Goal: Information Seeking & Learning: Learn about a topic

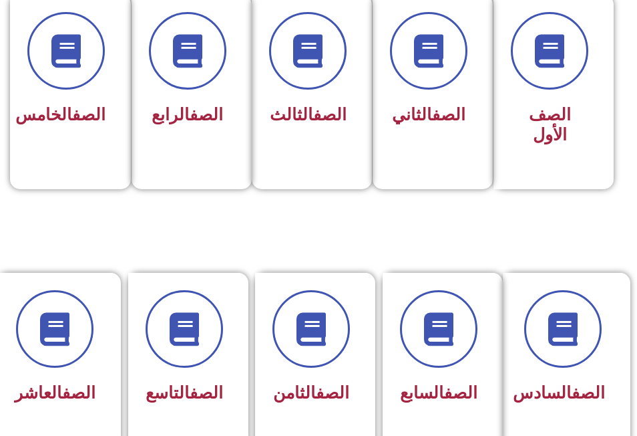
scroll to position [401, 0]
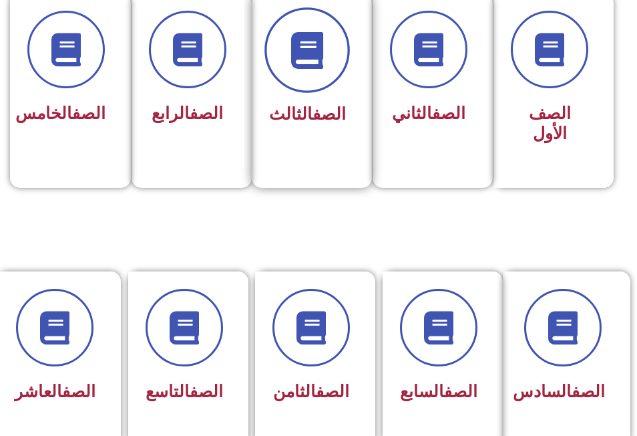
click at [298, 62] on icon at bounding box center [307, 49] width 37 height 37
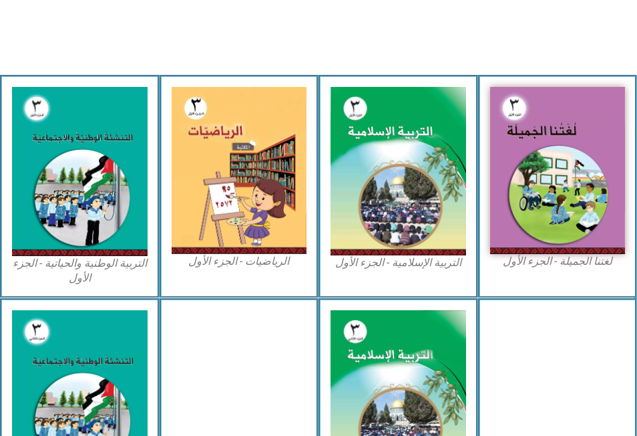
scroll to position [401, 0]
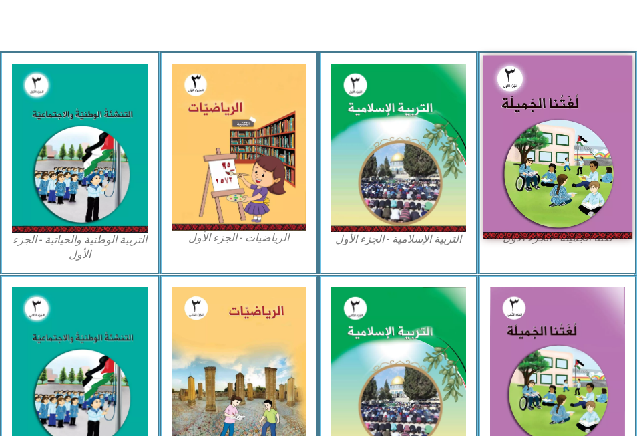
click at [574, 110] on img at bounding box center [557, 146] width 149 height 183
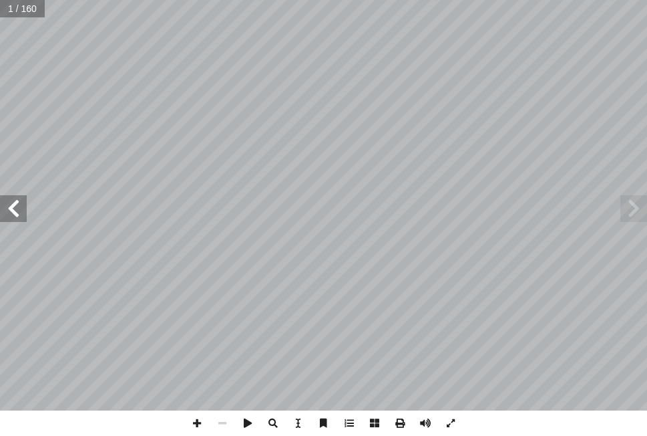
click at [16, 210] on span at bounding box center [13, 208] width 27 height 27
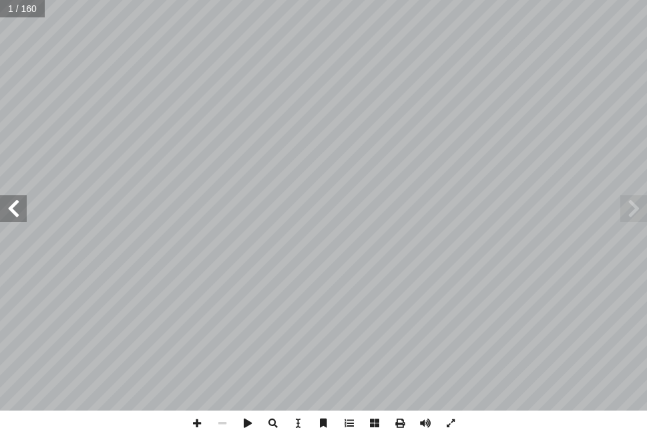
click at [16, 210] on span at bounding box center [13, 208] width 27 height 27
click at [16, 215] on span at bounding box center [13, 208] width 27 height 27
click at [629, 206] on span at bounding box center [634, 208] width 27 height 27
click at [216, 420] on span at bounding box center [222, 422] width 25 height 25
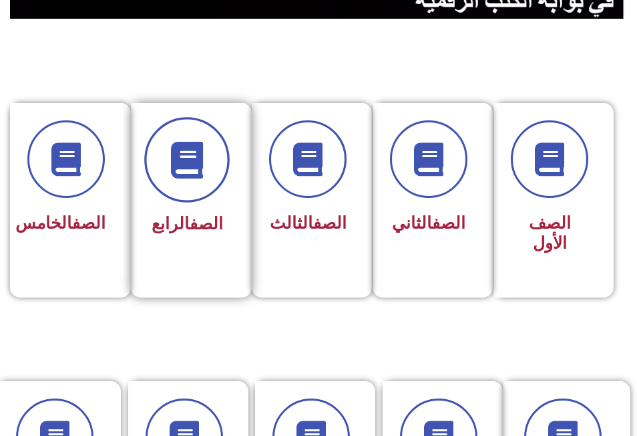
scroll to position [334, 0]
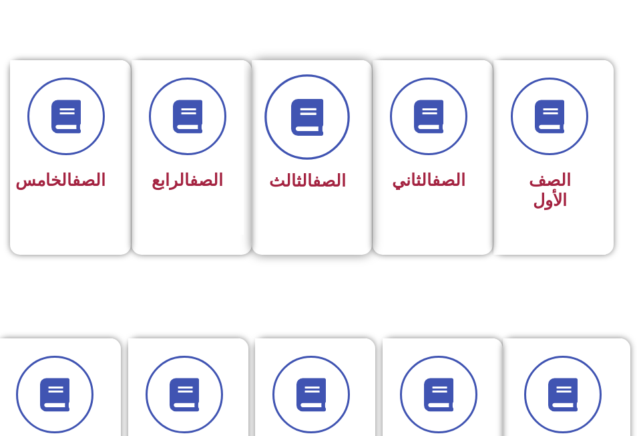
click at [304, 124] on icon at bounding box center [307, 116] width 37 height 37
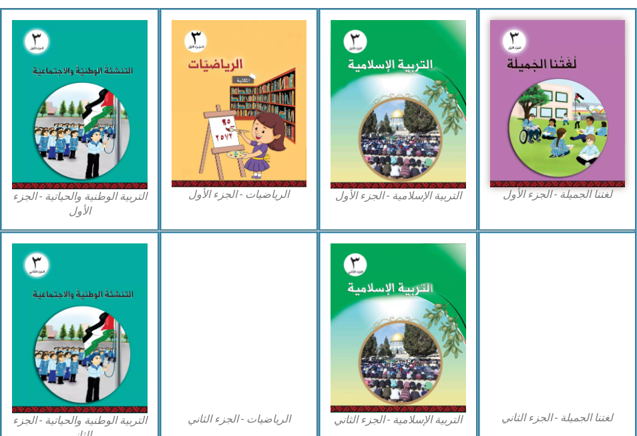
scroll to position [468, 0]
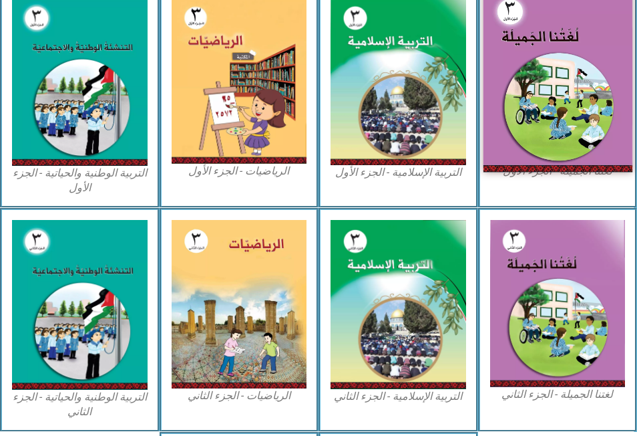
click at [536, 96] on img at bounding box center [557, 80] width 149 height 183
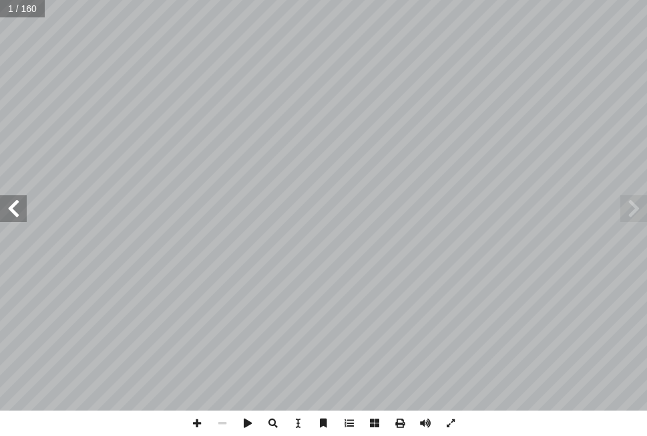
click at [14, 214] on span at bounding box center [13, 208] width 27 height 27
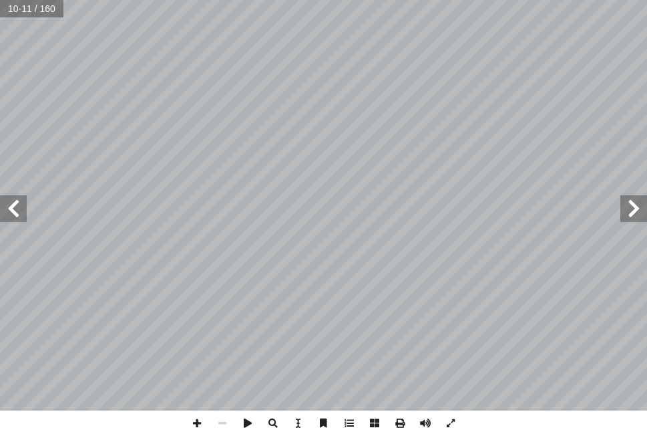
click at [13, 210] on span at bounding box center [13, 208] width 27 height 27
click at [222, 421] on span at bounding box center [222, 422] width 25 height 25
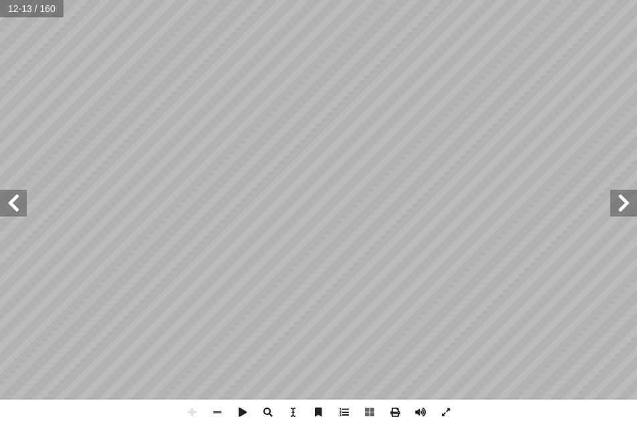
click at [220, 0] on html "الصفحة الرئيسية الصف الأول الصف الثاني الصف الثالث الصف الرابع الصف الخامس الصف…" at bounding box center [318, 28] width 637 height 57
click at [214, 409] on span at bounding box center [216, 411] width 25 height 25
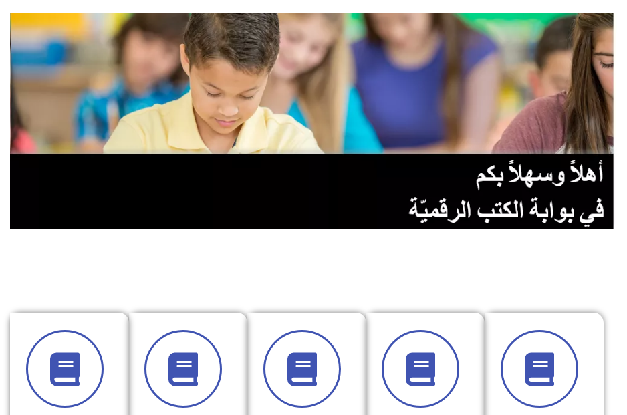
scroll to position [267, 0]
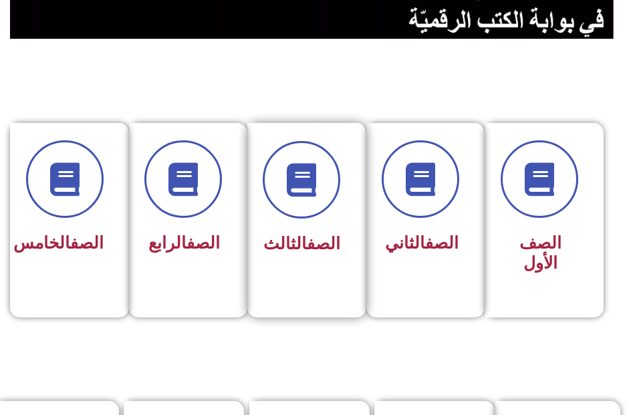
click at [305, 221] on div "الصف الثالث" at bounding box center [302, 201] width 75 height 120
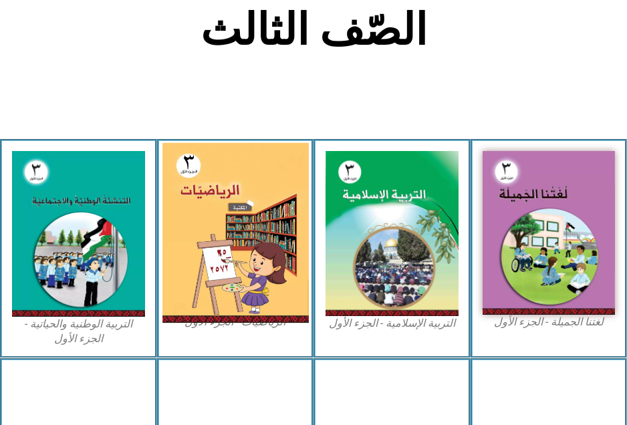
scroll to position [334, 0]
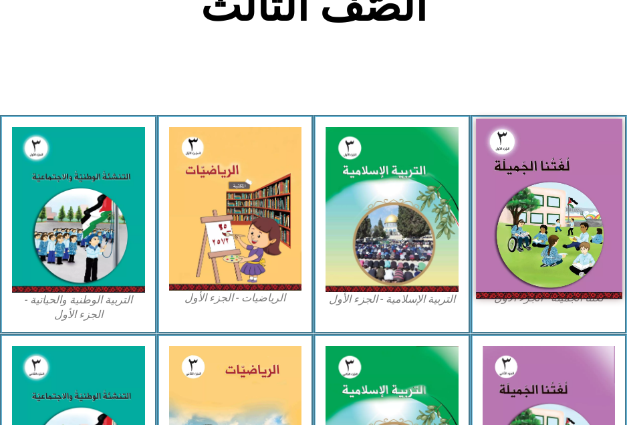
click at [503, 196] on img at bounding box center [549, 209] width 146 height 180
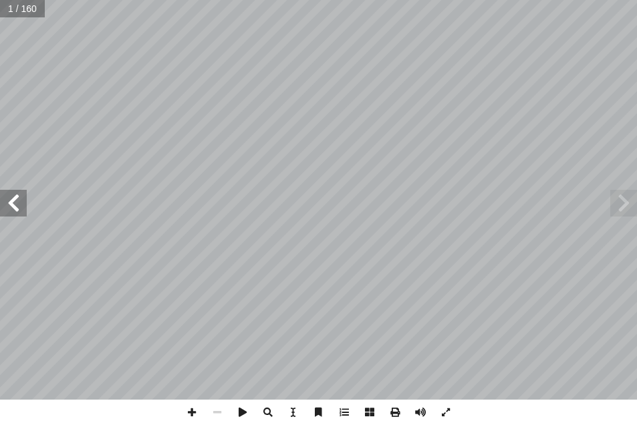
click at [17, 212] on span at bounding box center [13, 203] width 27 height 27
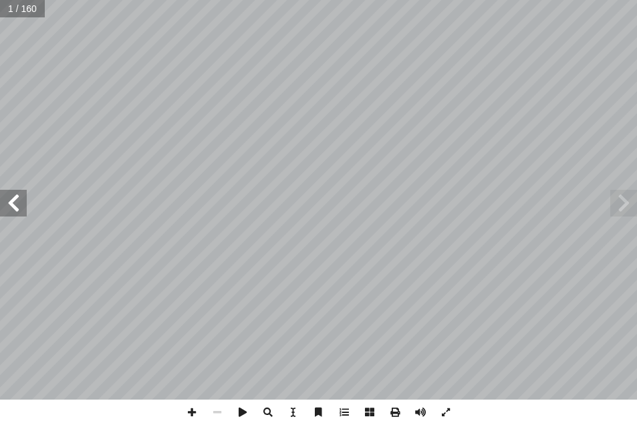
click at [17, 212] on span at bounding box center [13, 203] width 27 height 27
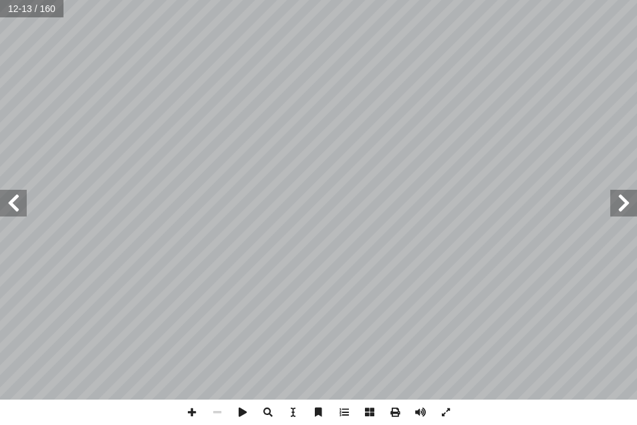
click at [17, 212] on span at bounding box center [13, 203] width 27 height 27
click at [214, 410] on span at bounding box center [216, 411] width 25 height 25
click at [214, 412] on span at bounding box center [216, 411] width 25 height 25
